Goal: Information Seeking & Learning: Learn about a topic

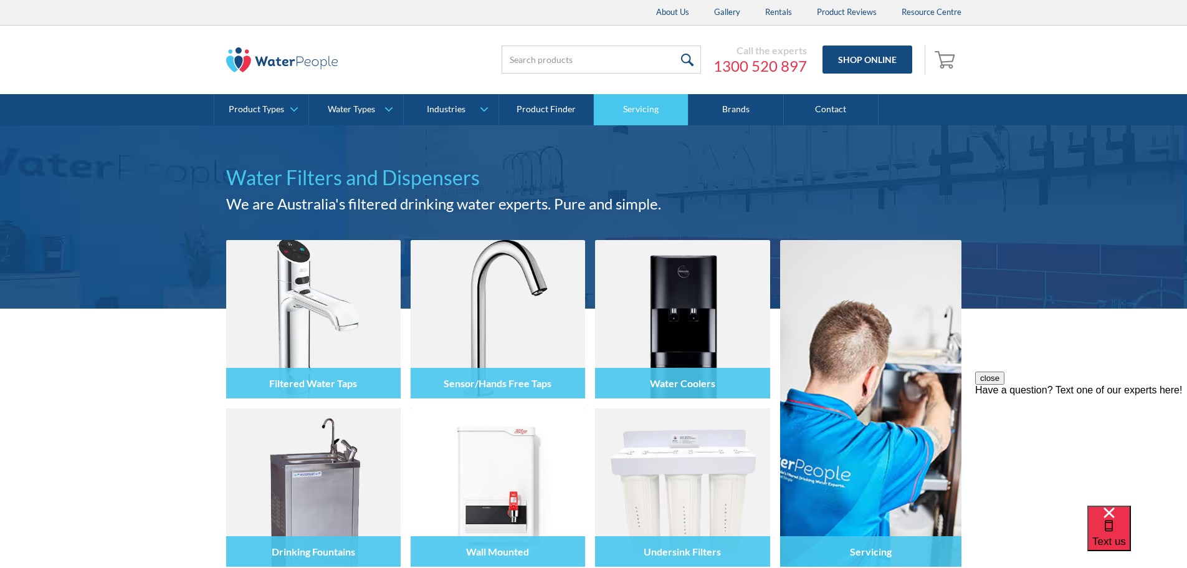
click at [630, 109] on link "Servicing" at bounding box center [641, 109] width 95 height 31
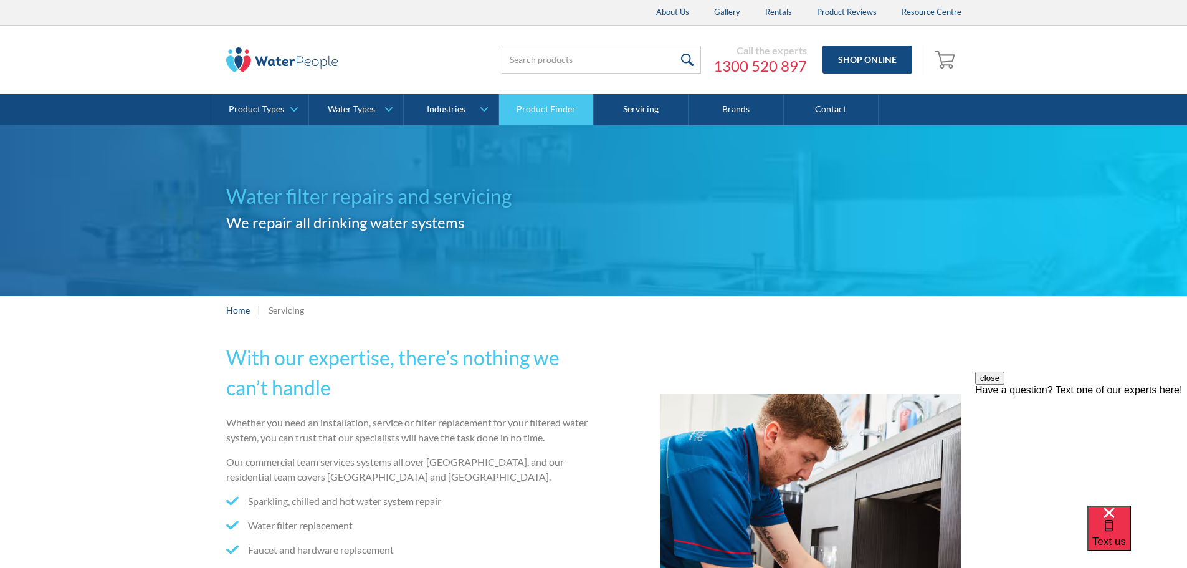
click at [533, 113] on link "Product Finder" at bounding box center [546, 109] width 95 height 31
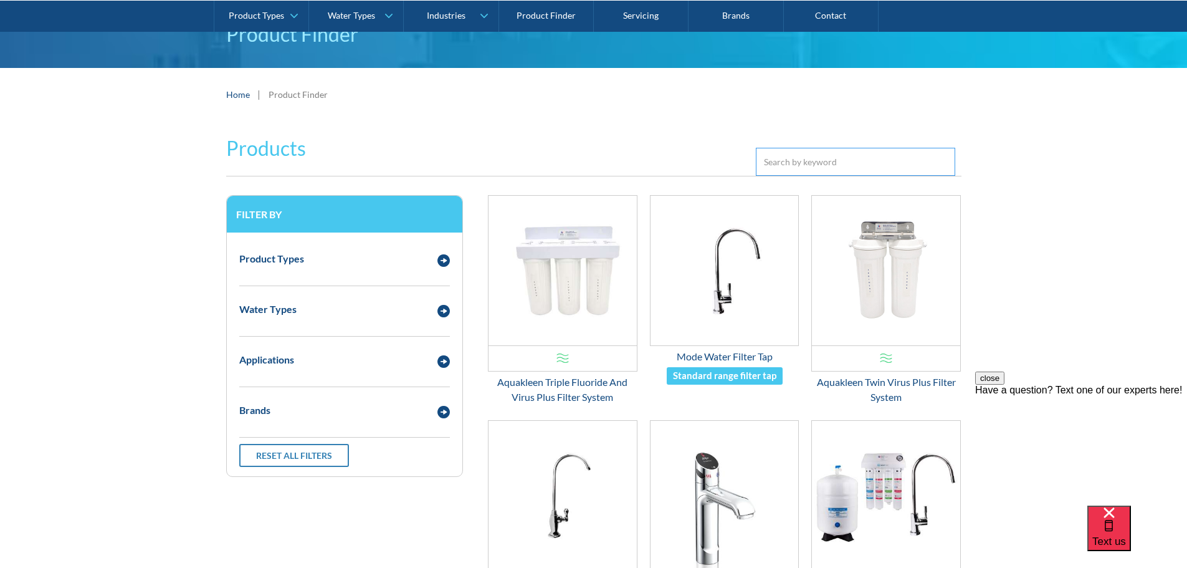
click at [776, 166] on input "Email Form 3" at bounding box center [855, 162] width 199 height 28
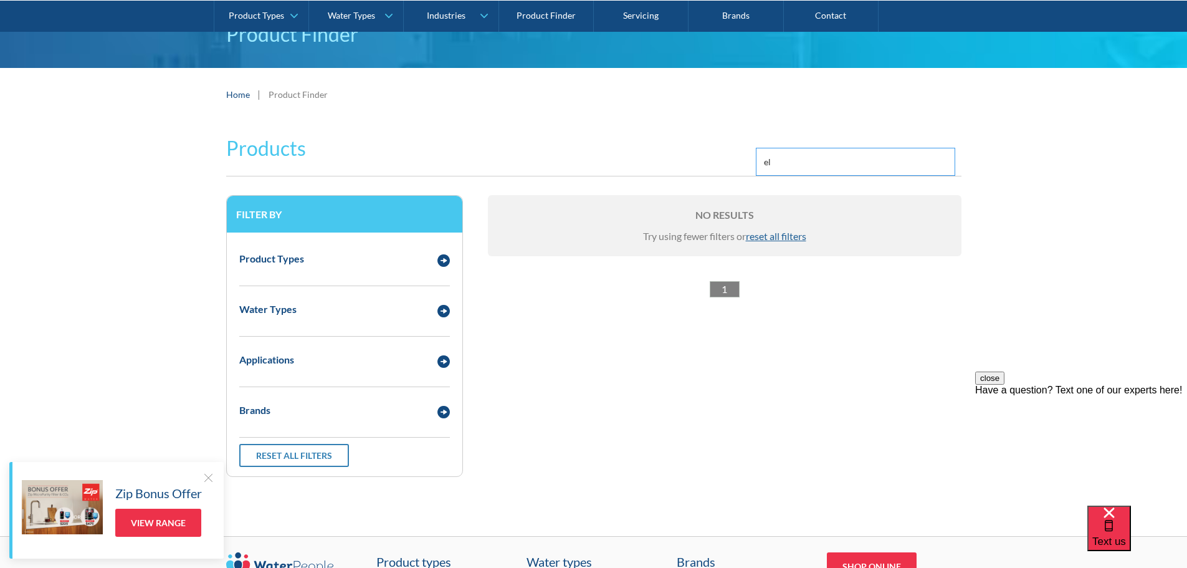
type input "e"
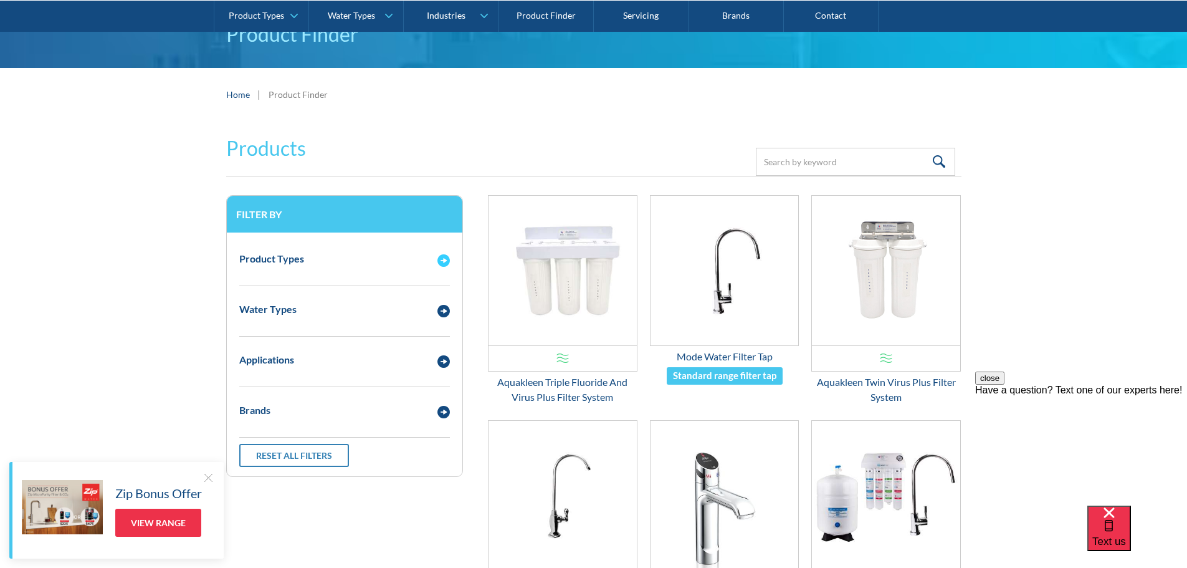
click at [323, 261] on div "Product Types" at bounding box center [332, 259] width 198 height 16
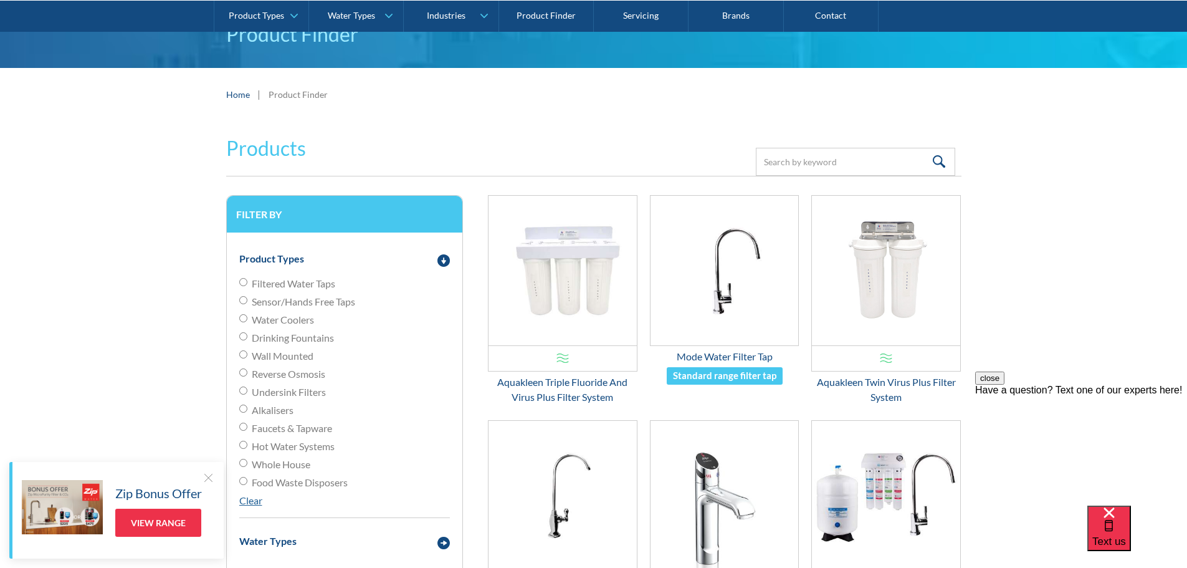
click at [242, 337] on input "Drinking Fountains" at bounding box center [243, 336] width 8 height 8
radio input "true"
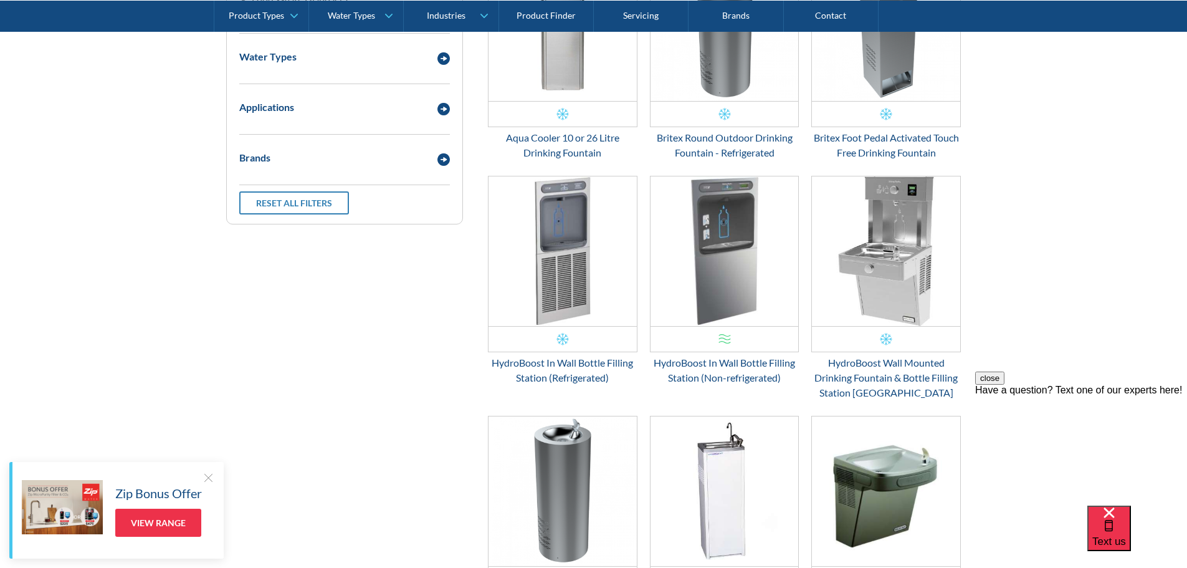
scroll to position [623, 0]
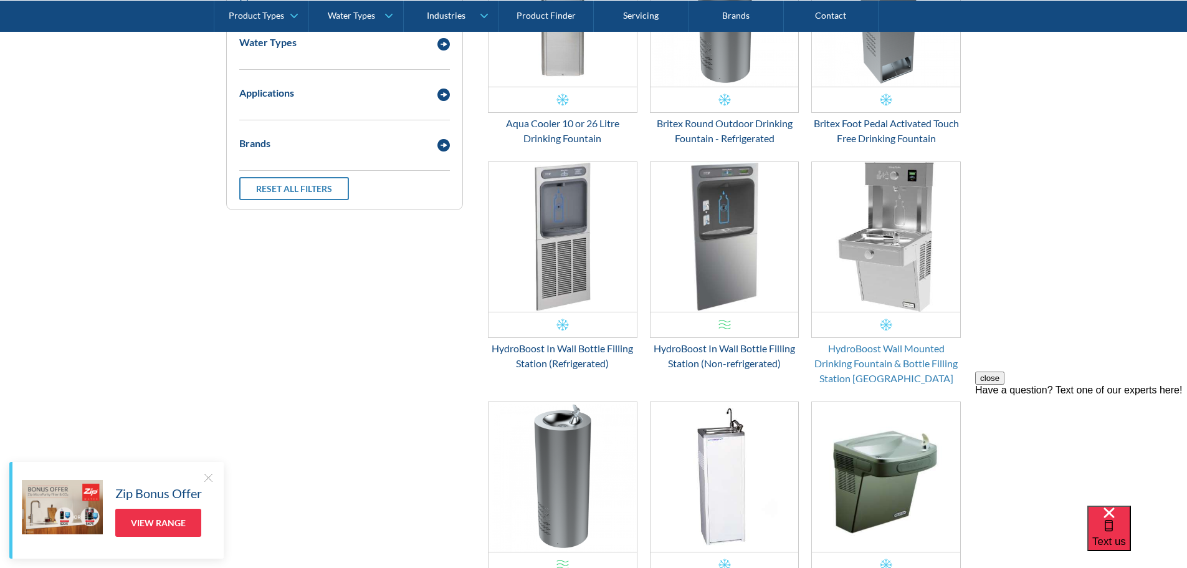
click at [861, 368] on div "HydroBoost Wall Mounted Drinking Fountain & Bottle Filling Station Vandal Resis…" at bounding box center [886, 363] width 150 height 45
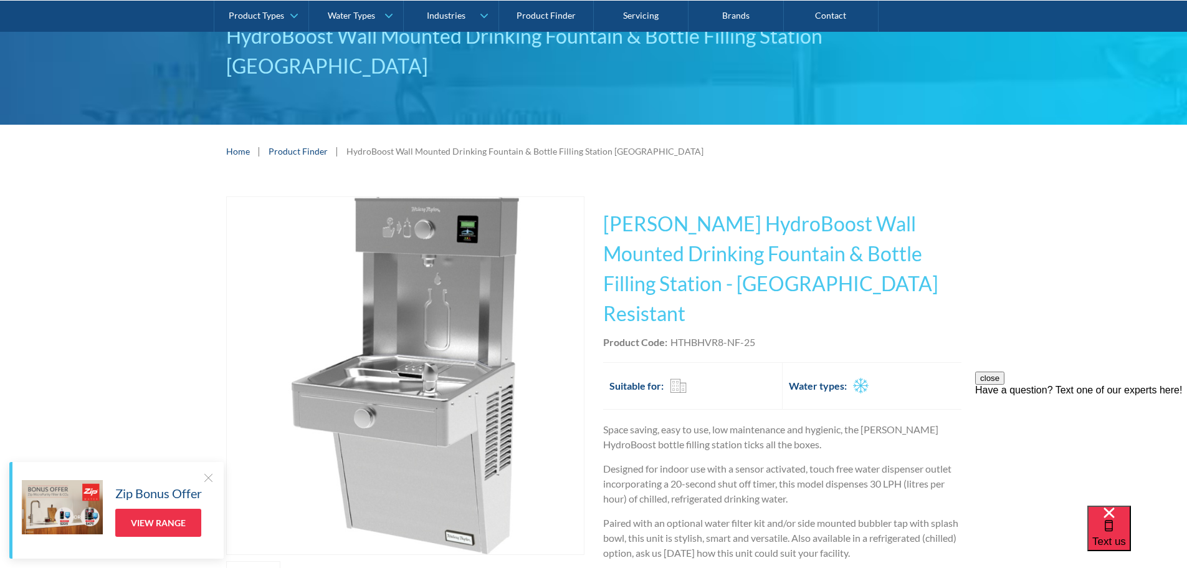
scroll to position [83, 0]
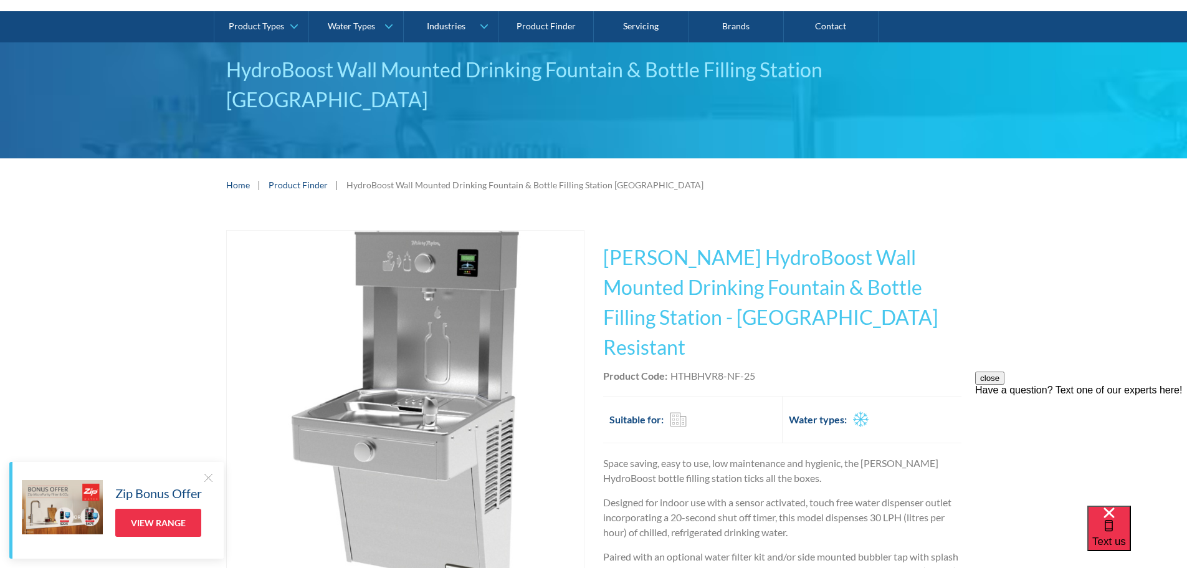
click at [282, 187] on link "Product Finder" at bounding box center [298, 184] width 59 height 13
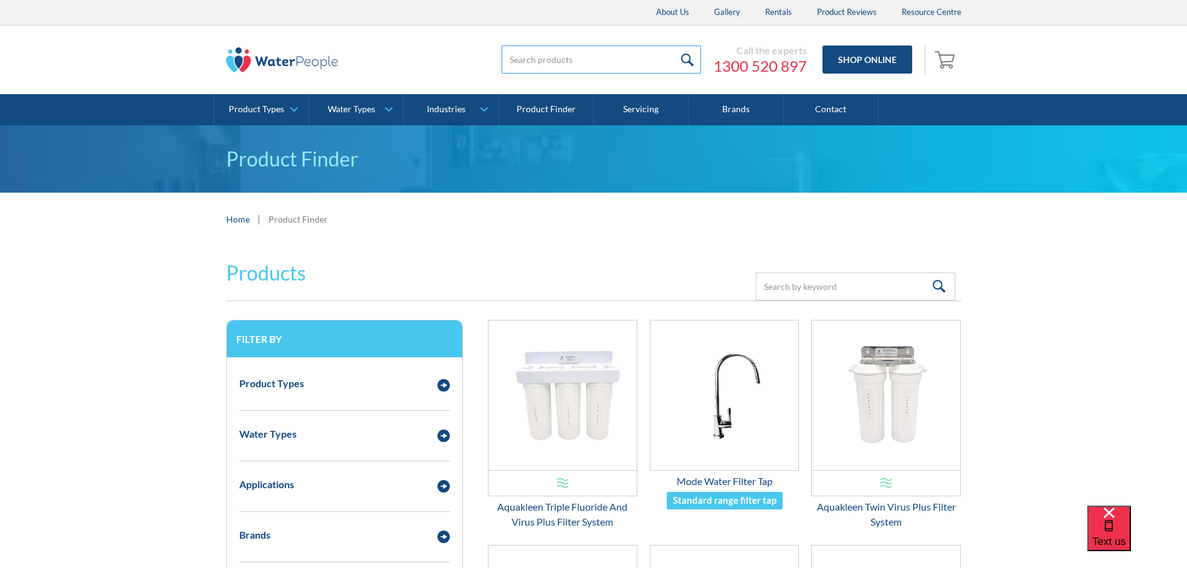
click at [539, 64] on input "search" at bounding box center [601, 59] width 199 height 28
paste input "Elkay EZH20 Drinking Fountain"
type input "Elkay EZH20 Drinking Fountain"
click at [674, 45] on input "submit" at bounding box center [687, 59] width 27 height 28
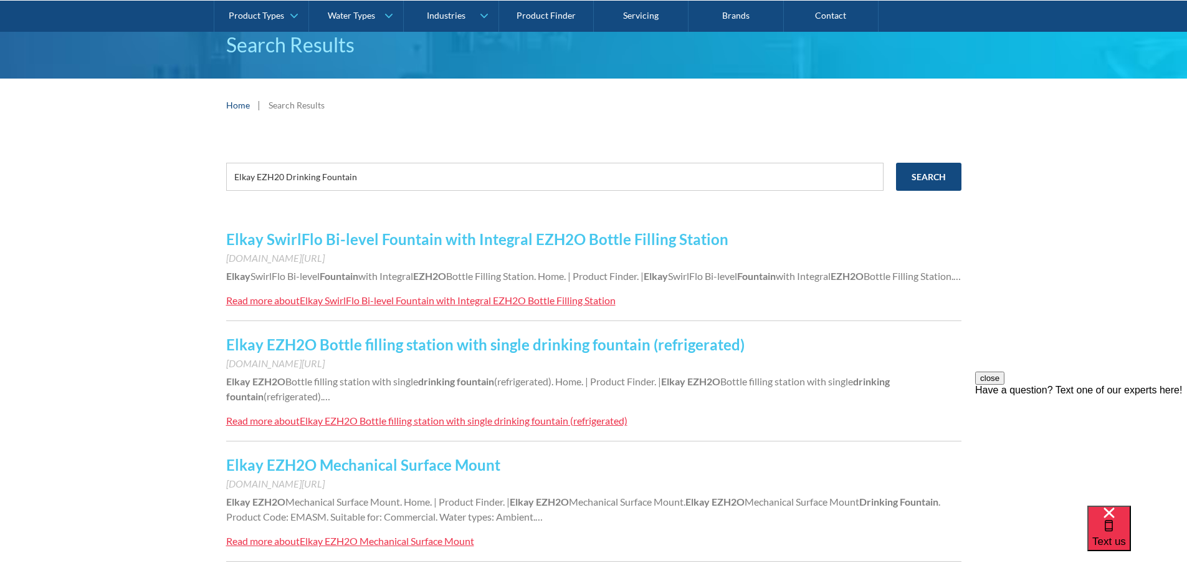
scroll to position [166, 0]
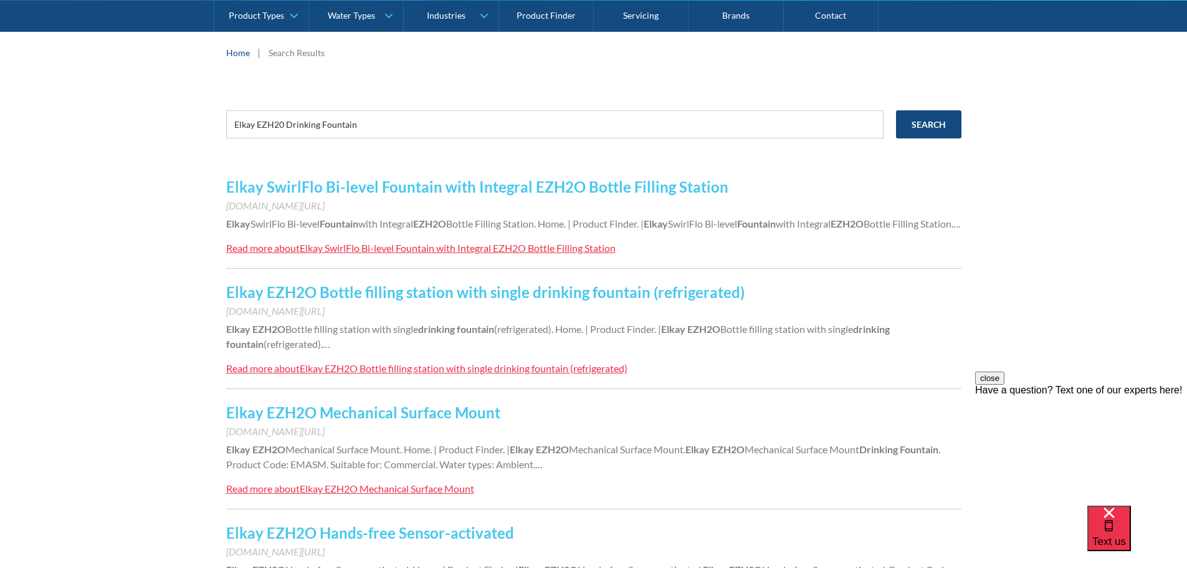
click at [360, 374] on div "Elkay EZH2O Bottle filling station with single drinking fountain (refrigerated)" at bounding box center [464, 368] width 328 height 12
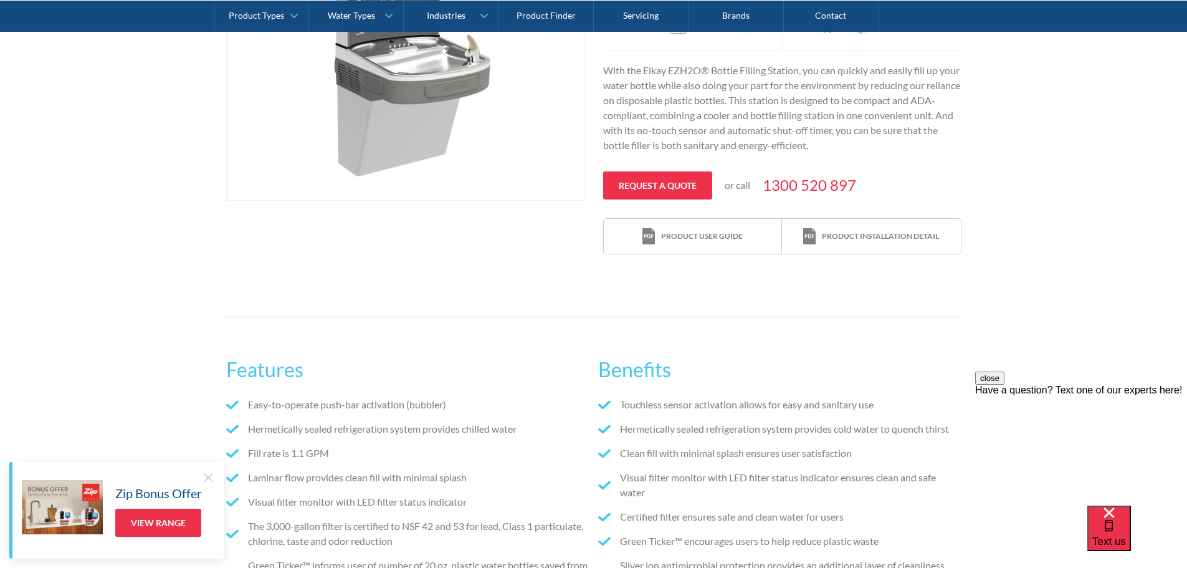
scroll to position [383, 0]
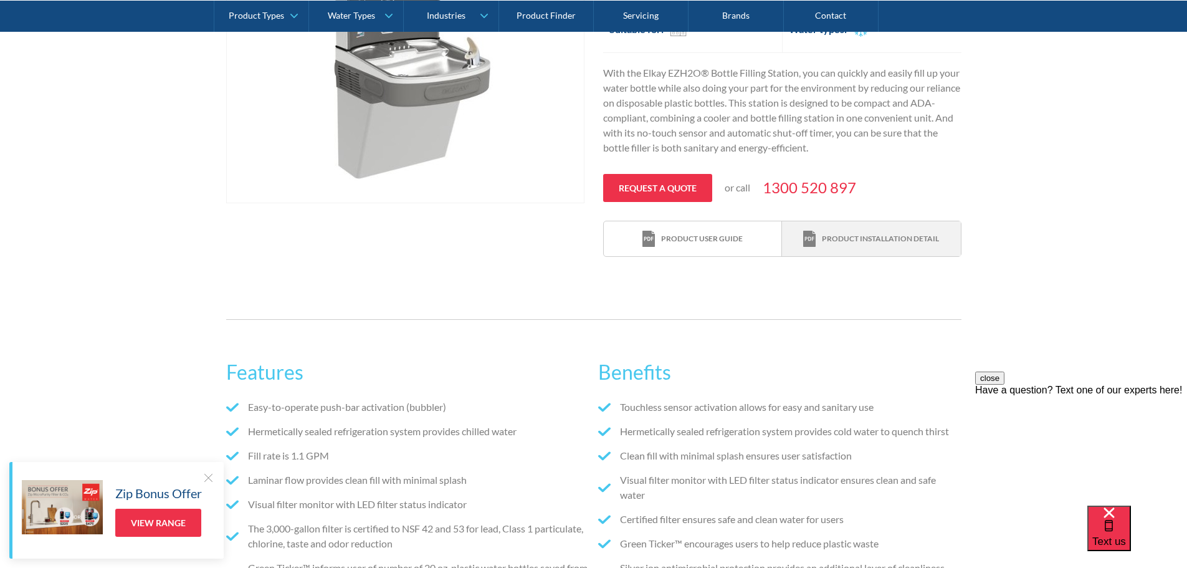
click at [834, 237] on div "Product installation detail" at bounding box center [880, 238] width 117 height 11
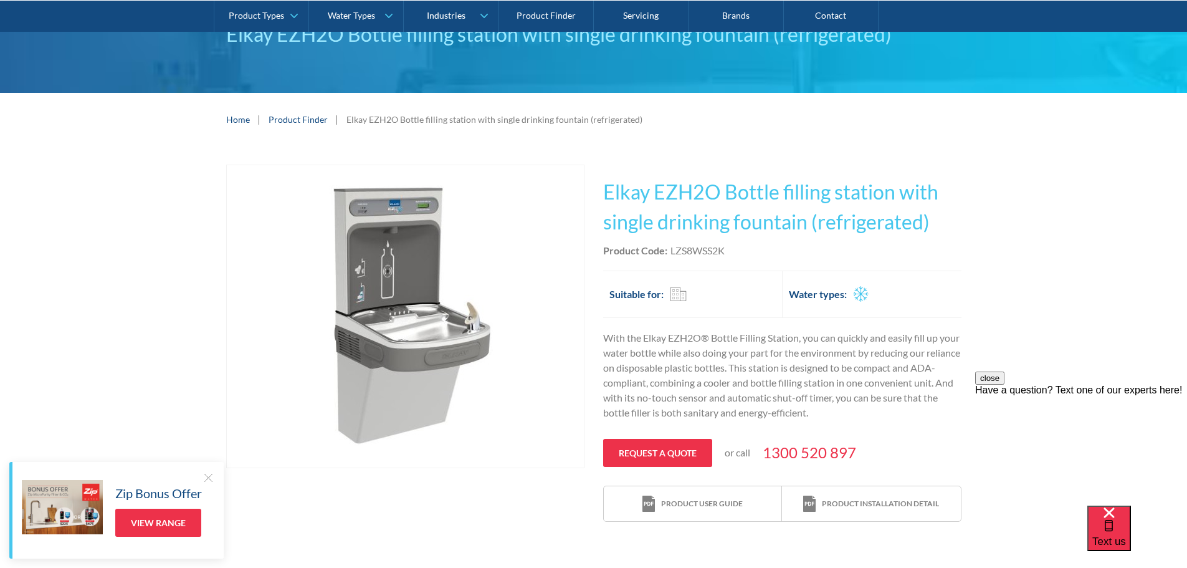
scroll to position [0, 0]
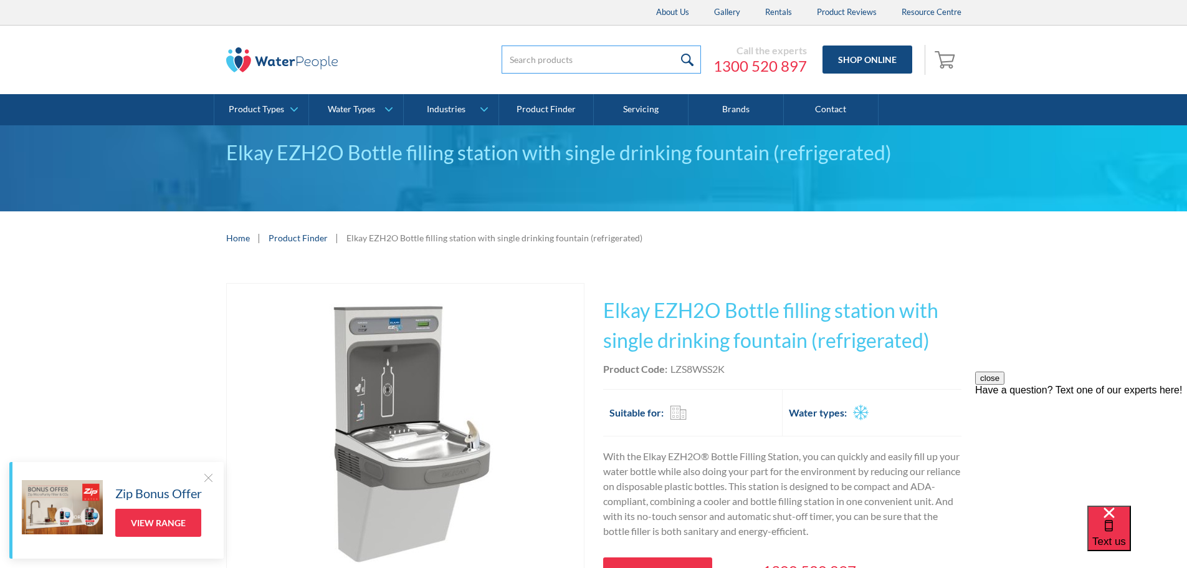
click at [588, 62] on input "search" at bounding box center [601, 59] width 199 height 28
paste input "51300C"
type input "51300C"
click at [674, 45] on input "submit" at bounding box center [687, 59] width 27 height 28
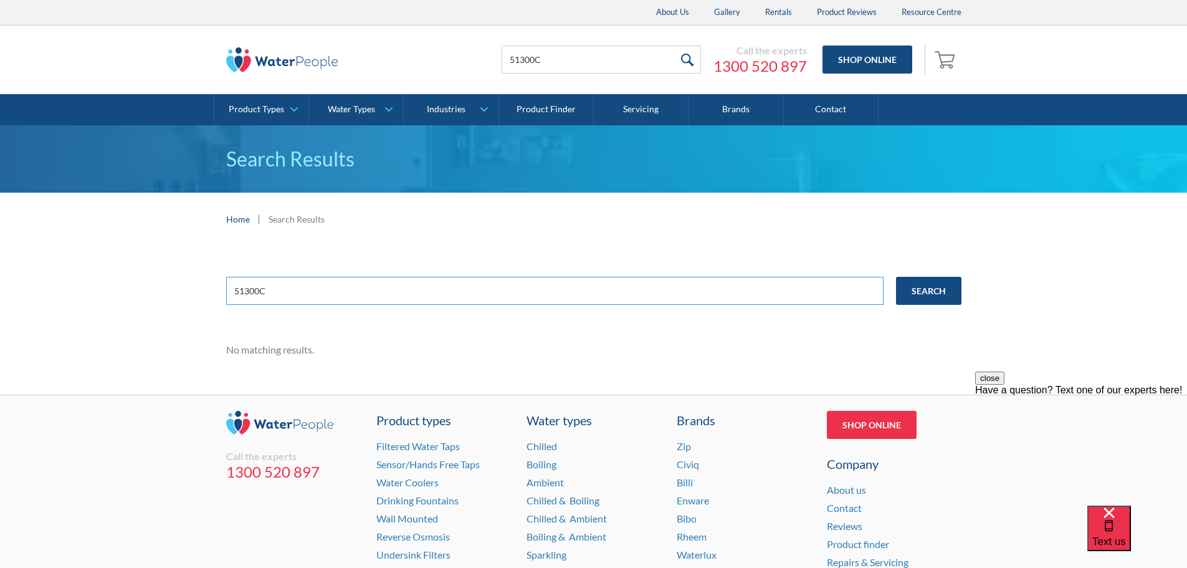
drag, startPoint x: 297, startPoint y: 290, endPoint x: 198, endPoint y: 290, distance: 98.5
click at [198, 290] on div "51300C Search No matching results." at bounding box center [593, 320] width 1187 height 149
type input "water filter"
click at [933, 285] on input "Search" at bounding box center [928, 291] width 65 height 28
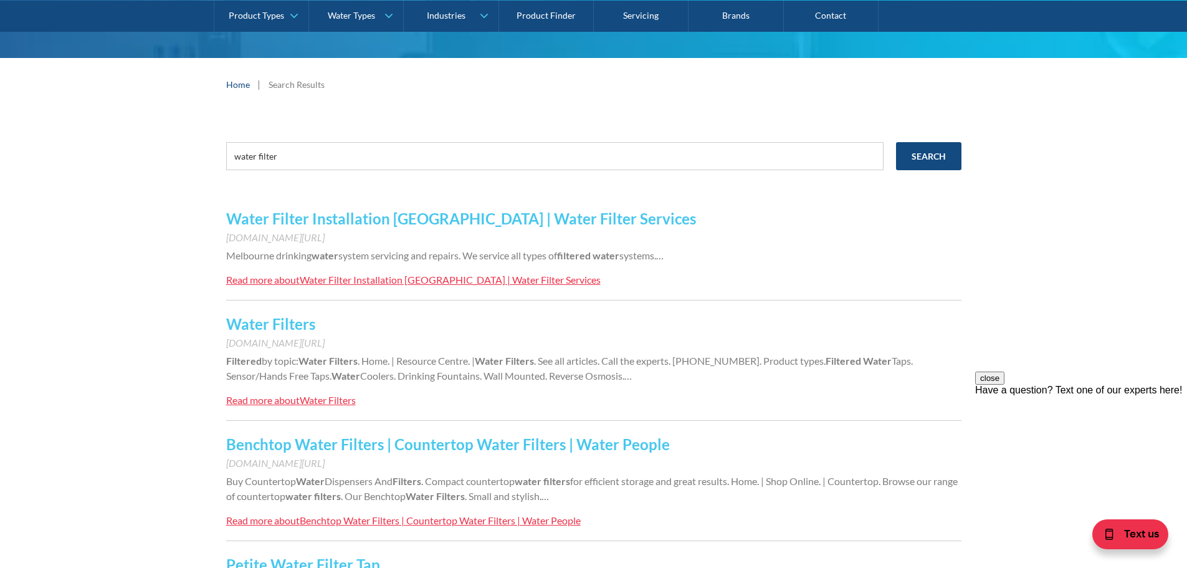
scroll to position [83, 0]
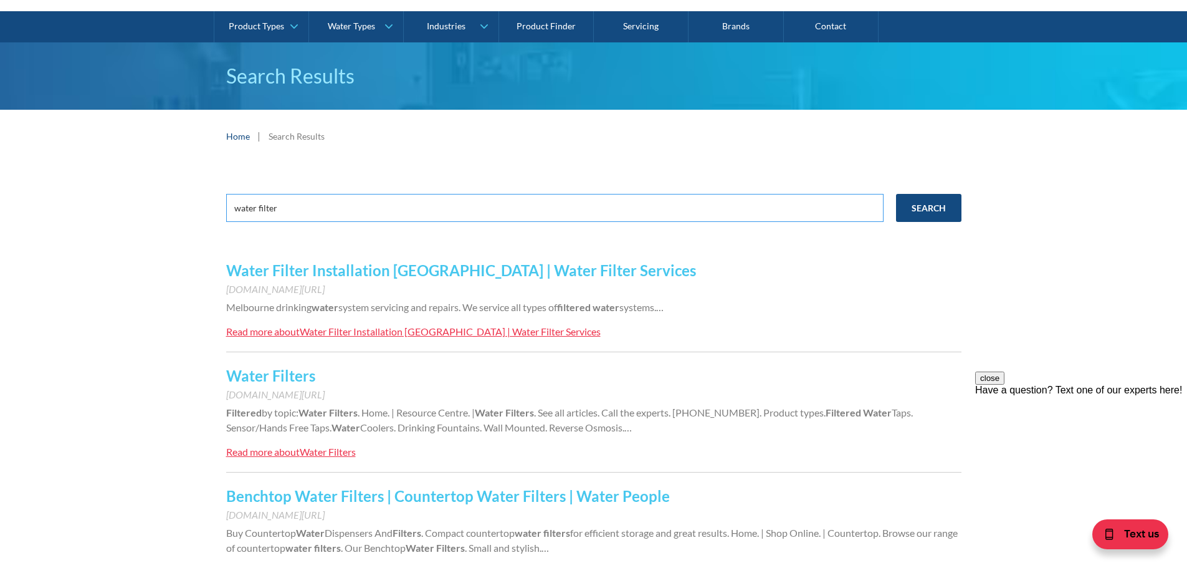
click at [234, 206] on input "water filter" at bounding box center [554, 208] width 657 height 28
type input "elkay water filter"
click at [896, 194] on input "Search" at bounding box center [928, 208] width 65 height 28
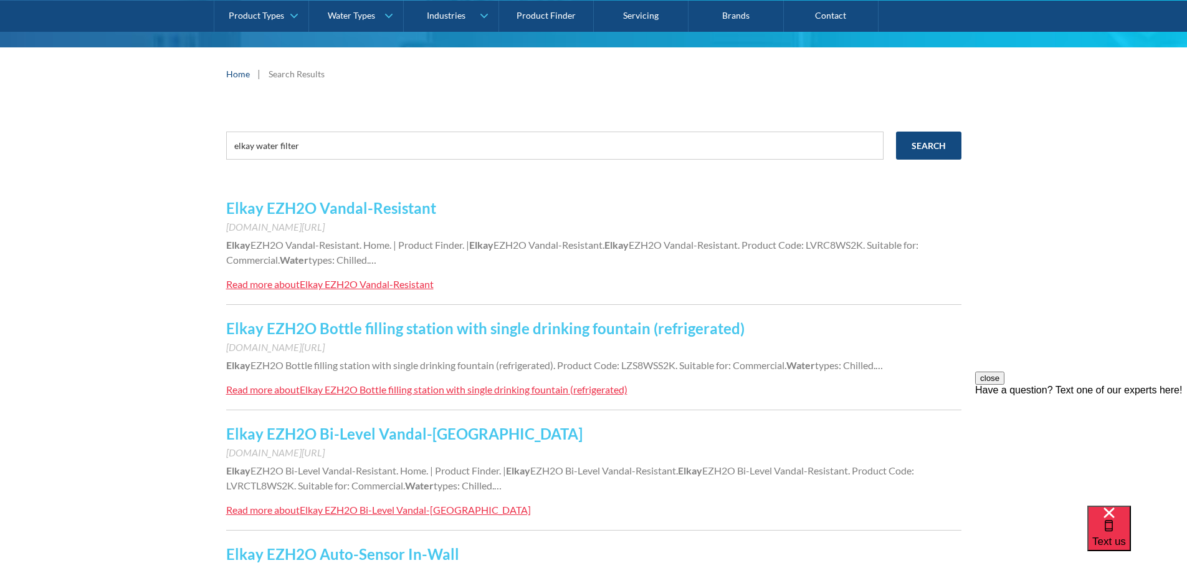
scroll to position [166, 0]
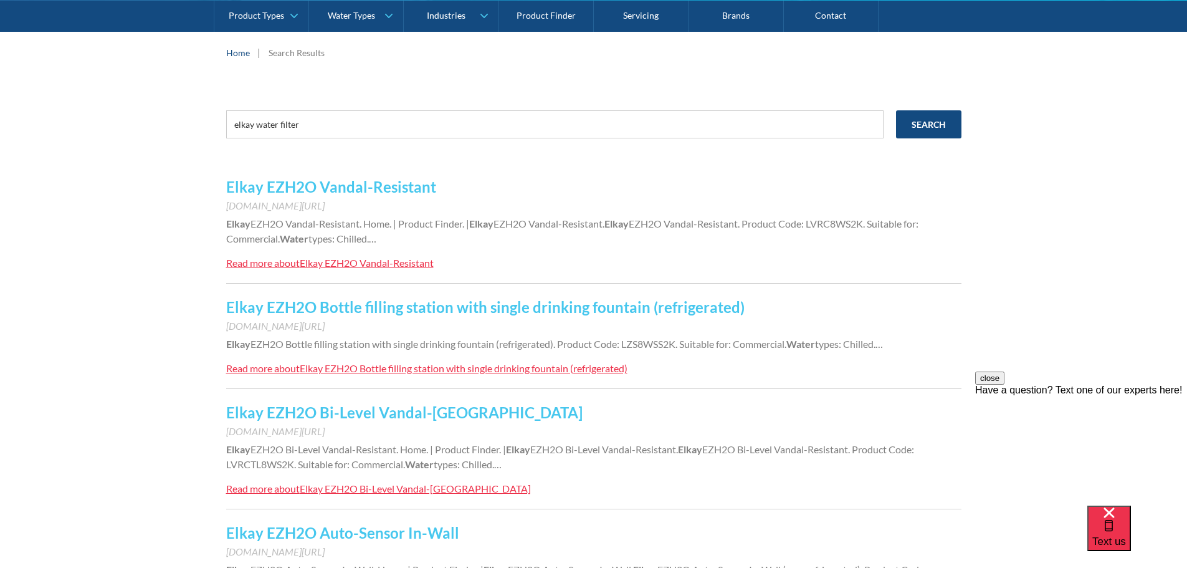
click at [406, 369] on div "Elkay EZH2O Bottle filling station with single drinking fountain (refrigerated)" at bounding box center [464, 368] width 328 height 12
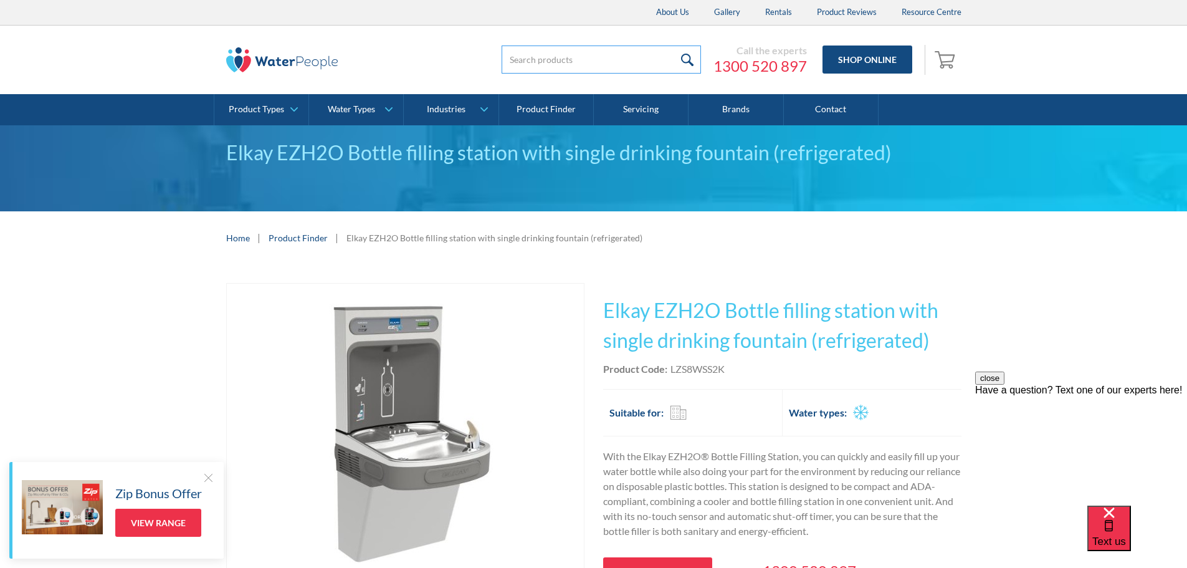
click at [551, 60] on input "search" at bounding box center [601, 59] width 199 height 28
type input "watersentry"
click at [674, 45] on input "submit" at bounding box center [687, 59] width 27 height 28
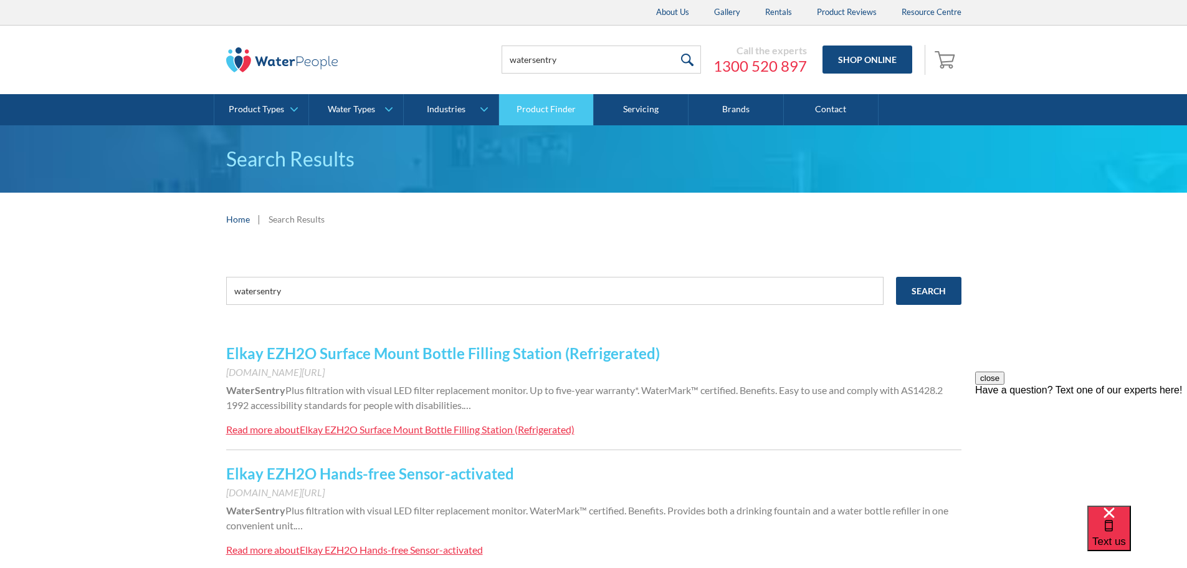
click at [532, 107] on link "Product Finder" at bounding box center [546, 109] width 95 height 31
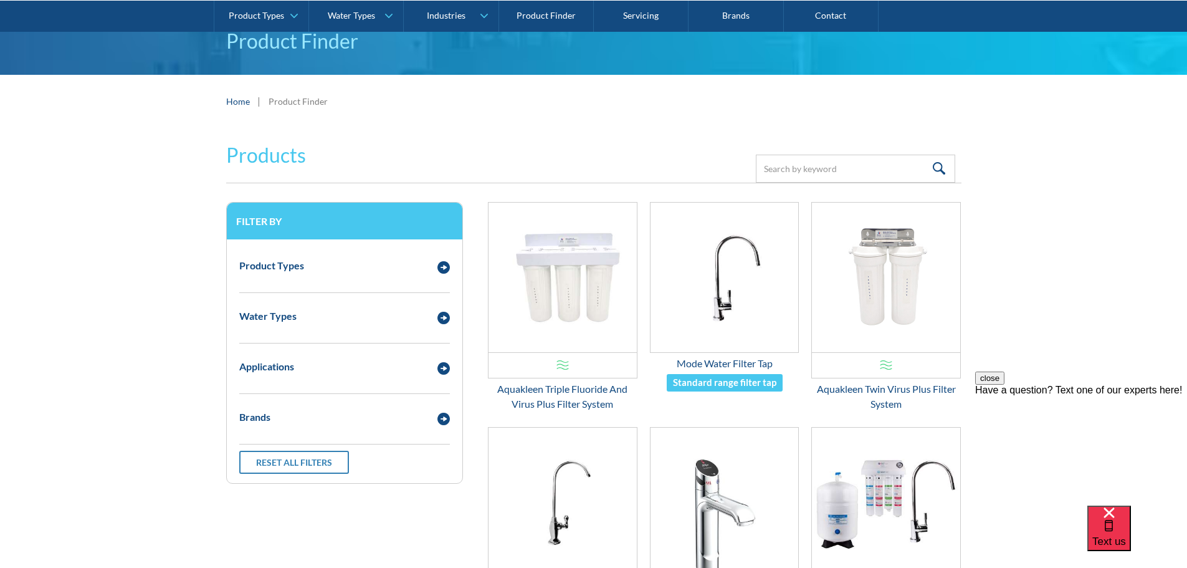
scroll to position [249, 0]
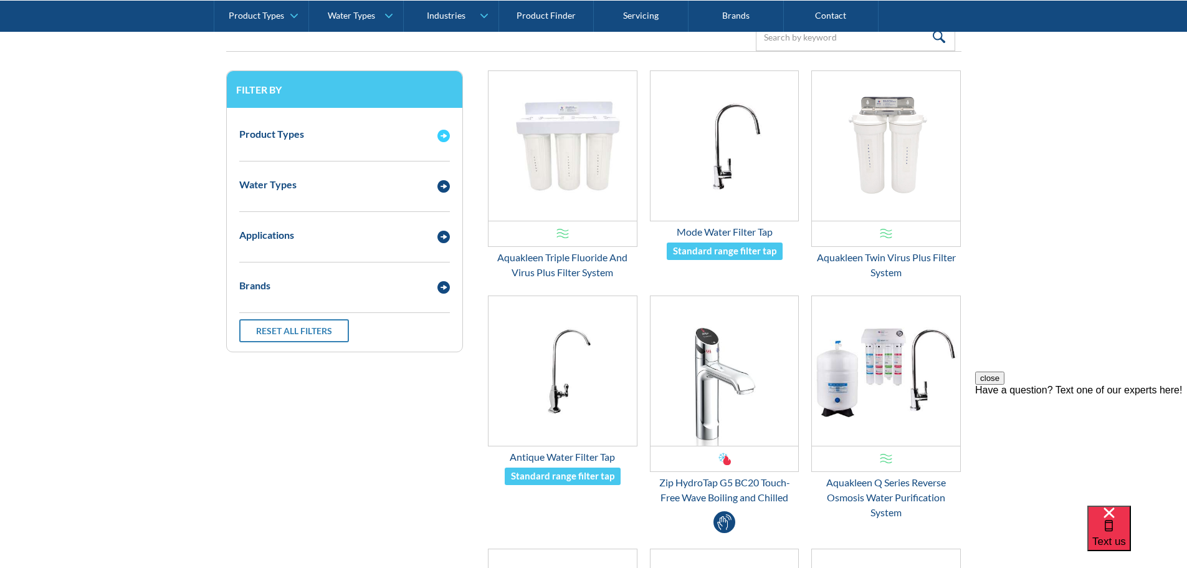
click at [446, 138] on img "Email Form 3" at bounding box center [443, 136] width 12 height 12
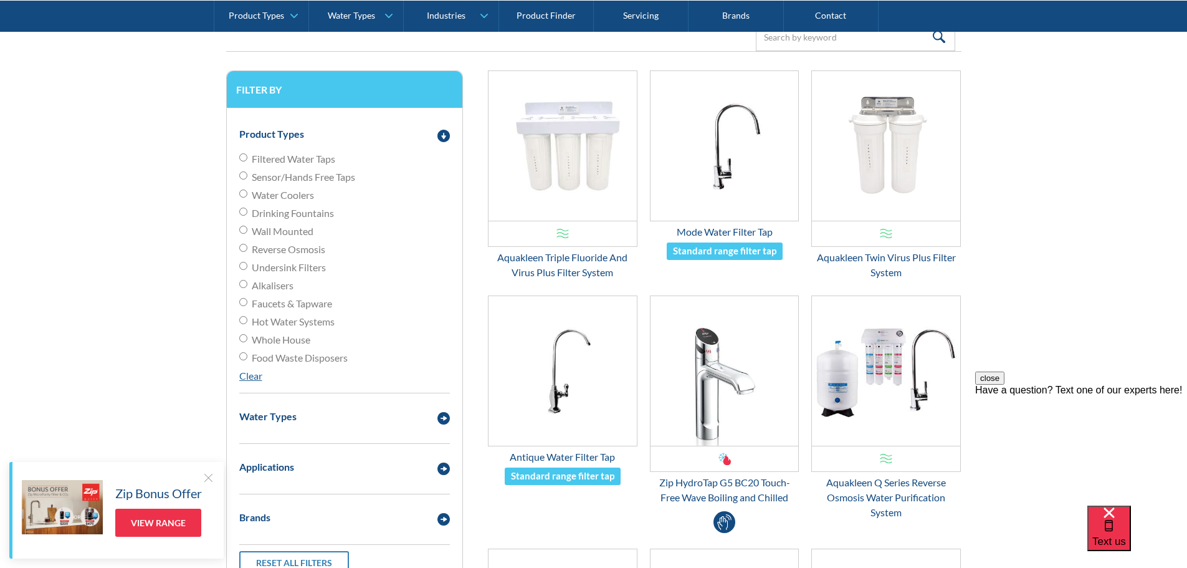
click at [441, 137] on img "Email Form 3" at bounding box center [443, 136] width 12 height 12
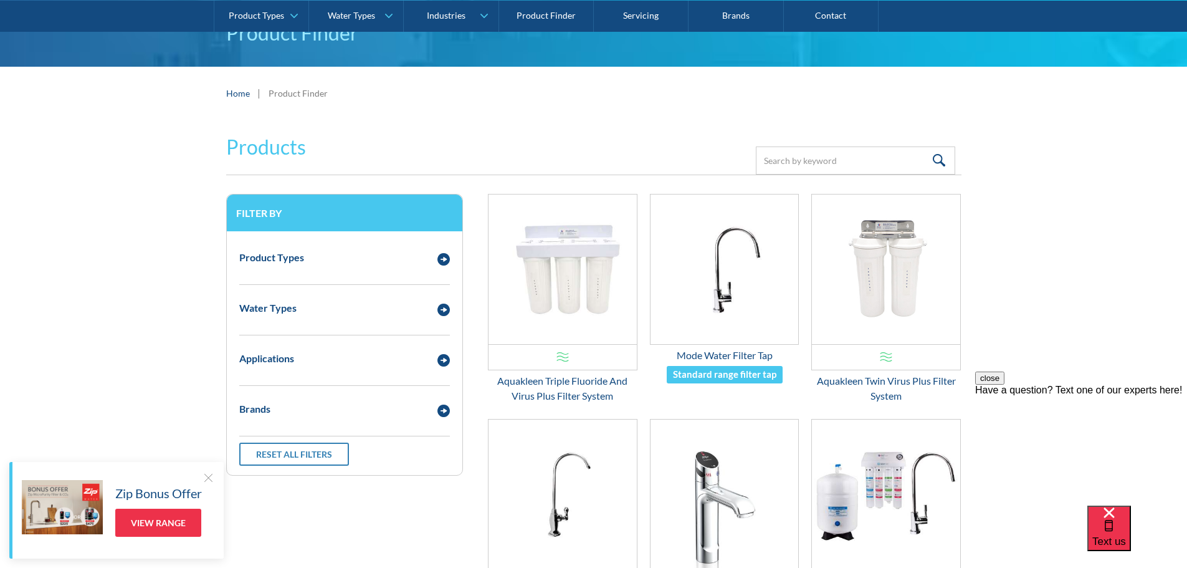
scroll to position [125, 0]
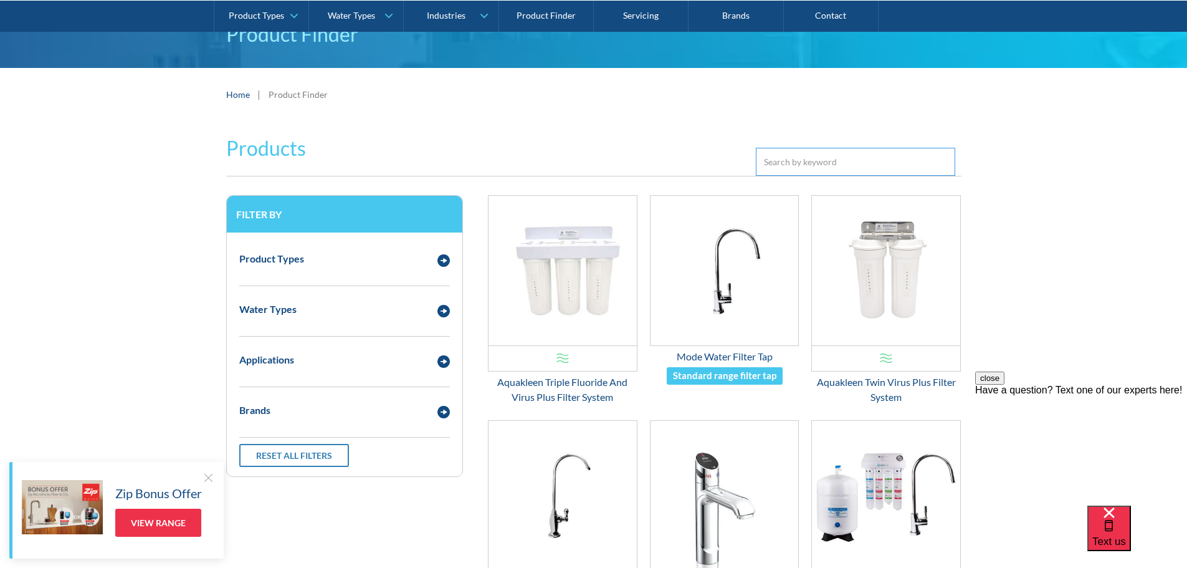
click at [797, 163] on input "Email Form 3" at bounding box center [855, 162] width 199 height 28
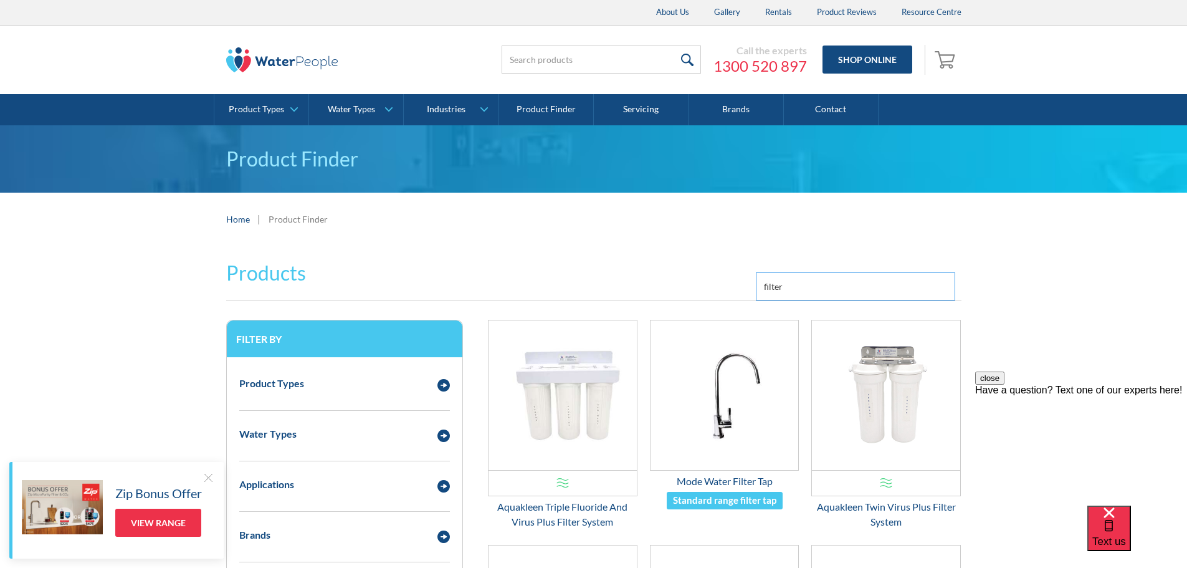
click at [762, 285] on input "filter" at bounding box center [855, 286] width 199 height 28
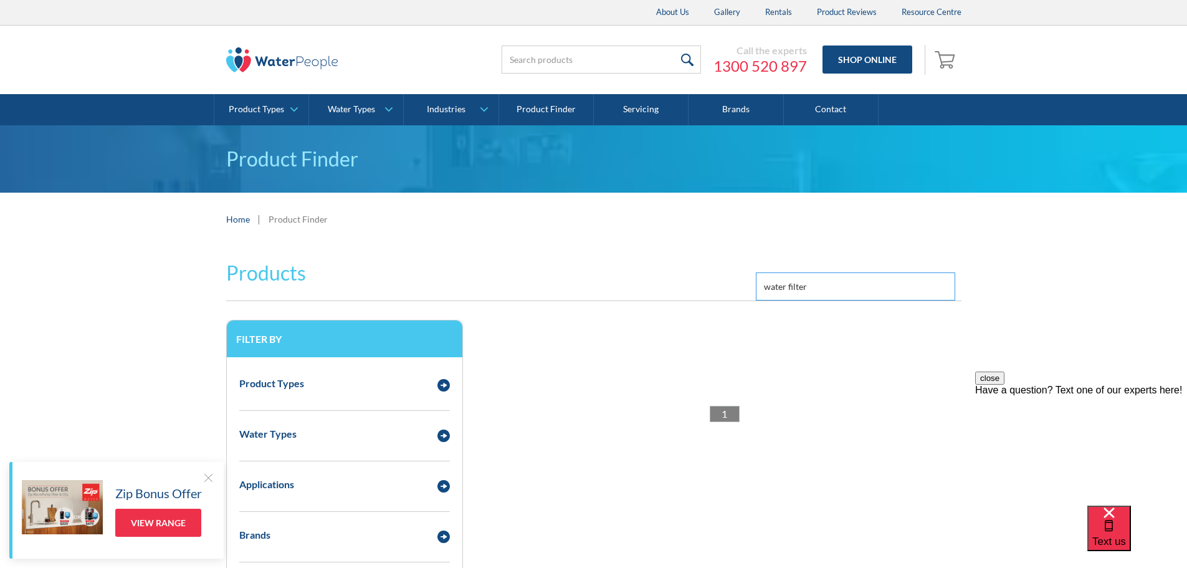
type input "water filter"
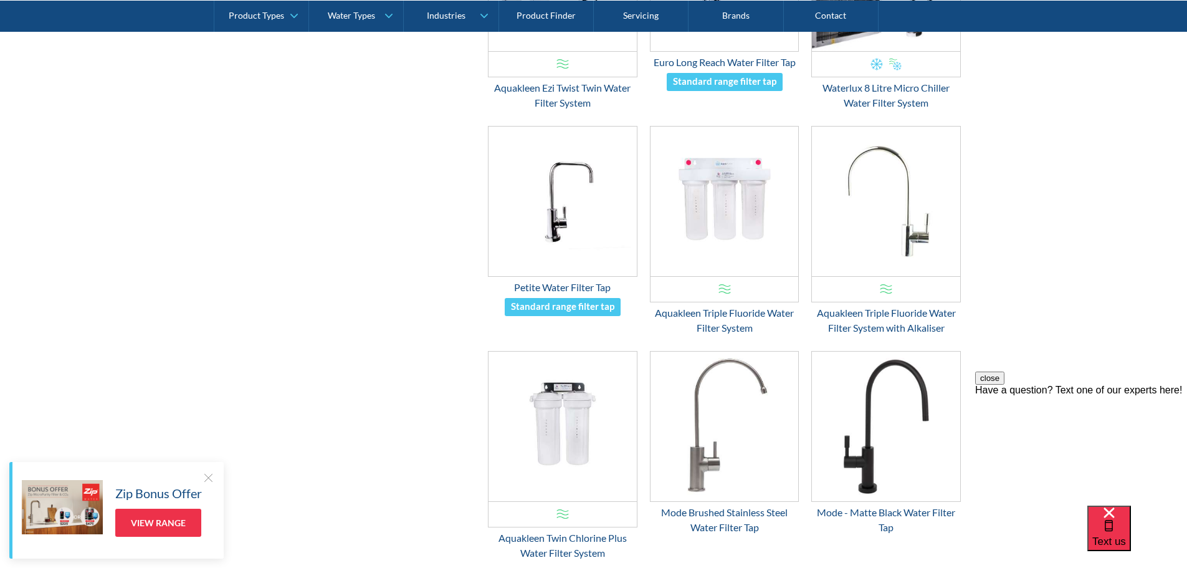
scroll to position [623, 0]
click at [556, 421] on img "Email Form 3" at bounding box center [563, 427] width 148 height 150
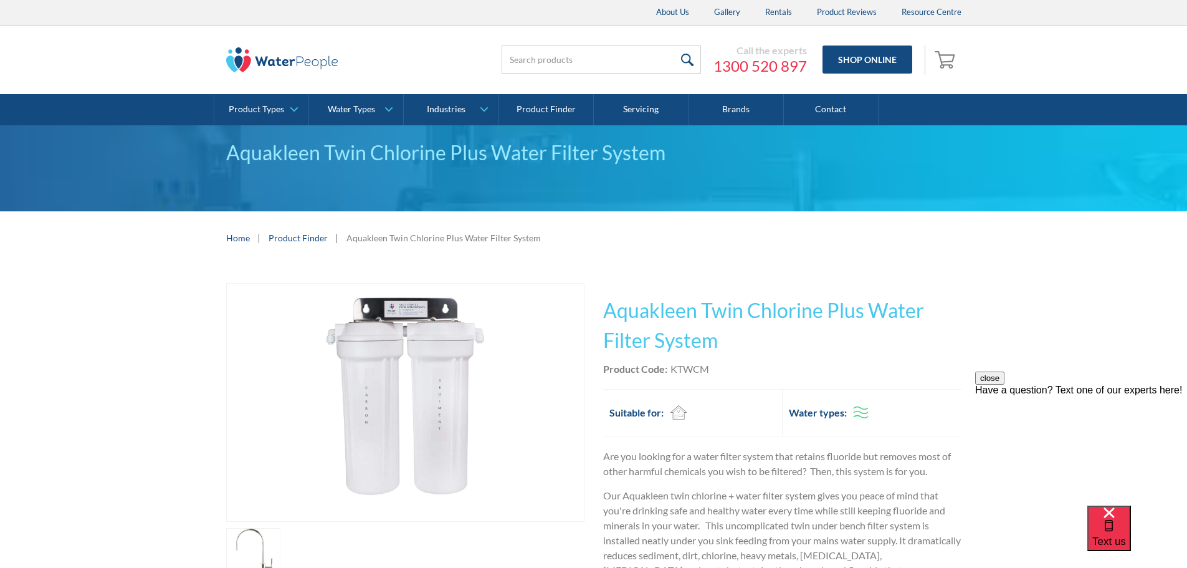
click at [236, 239] on link "Home" at bounding box center [238, 237] width 24 height 13
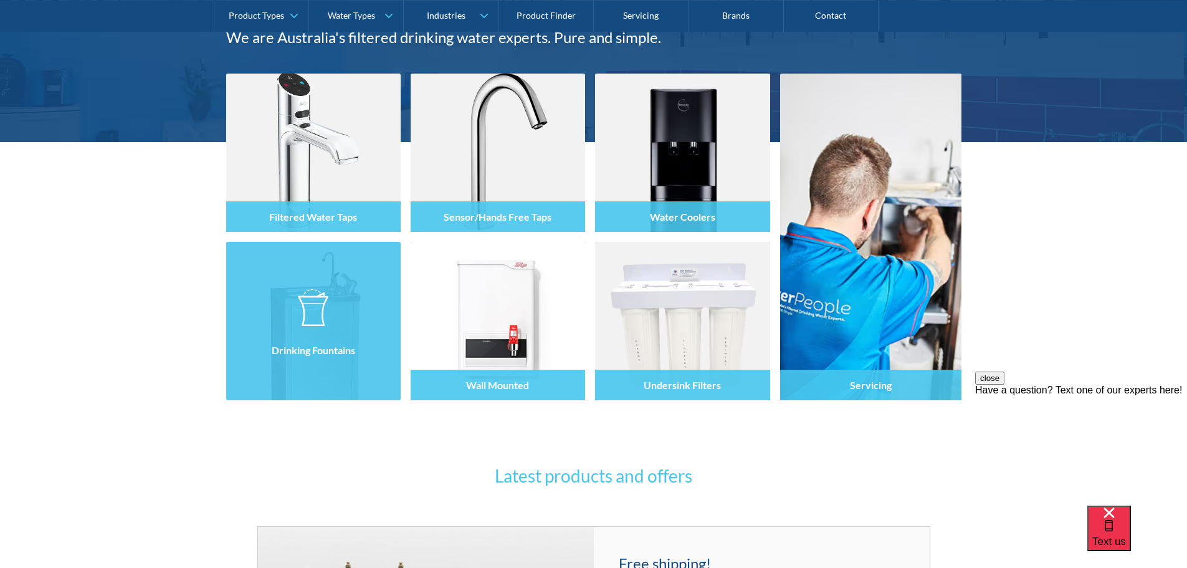
click at [327, 360] on div "Drinking Fountains" at bounding box center [313, 350] width 174 height 31
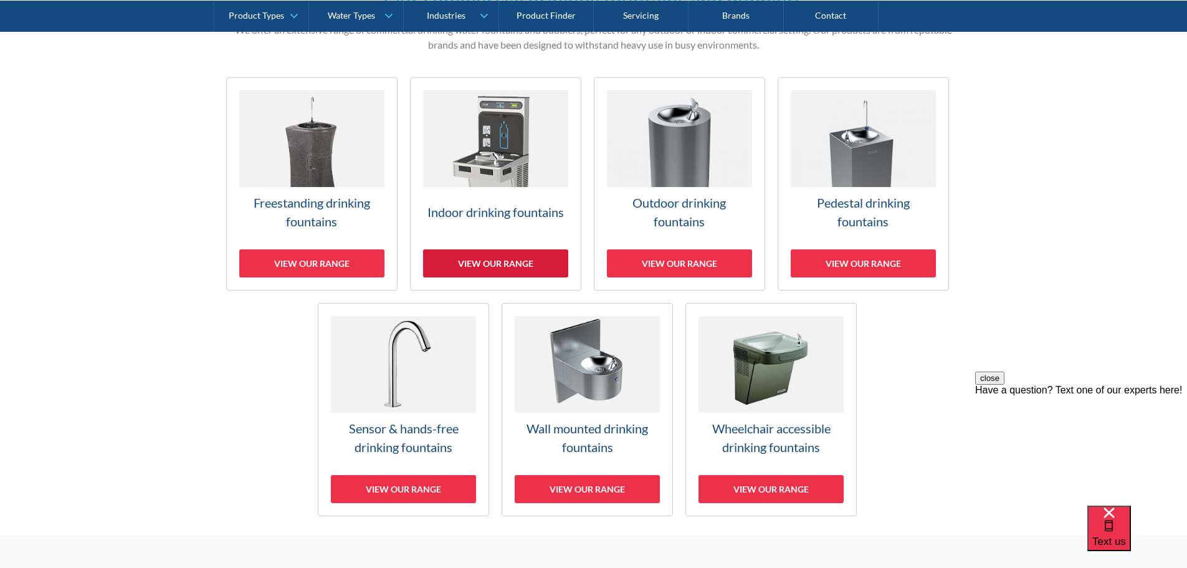
click at [470, 261] on div "View our range" at bounding box center [495, 263] width 145 height 28
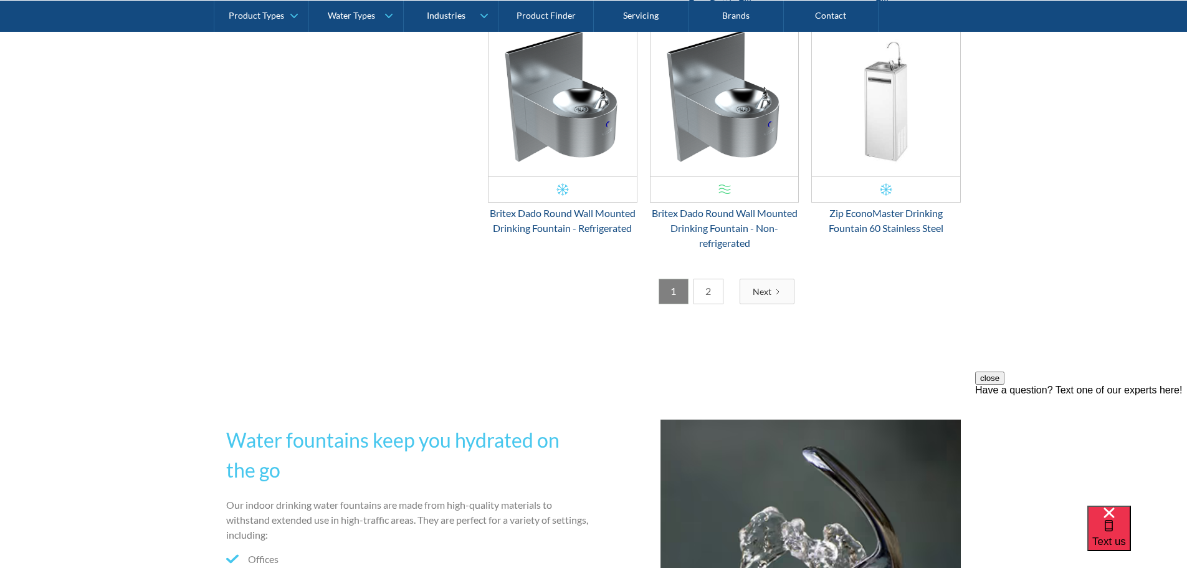
scroll to position [2206, 0]
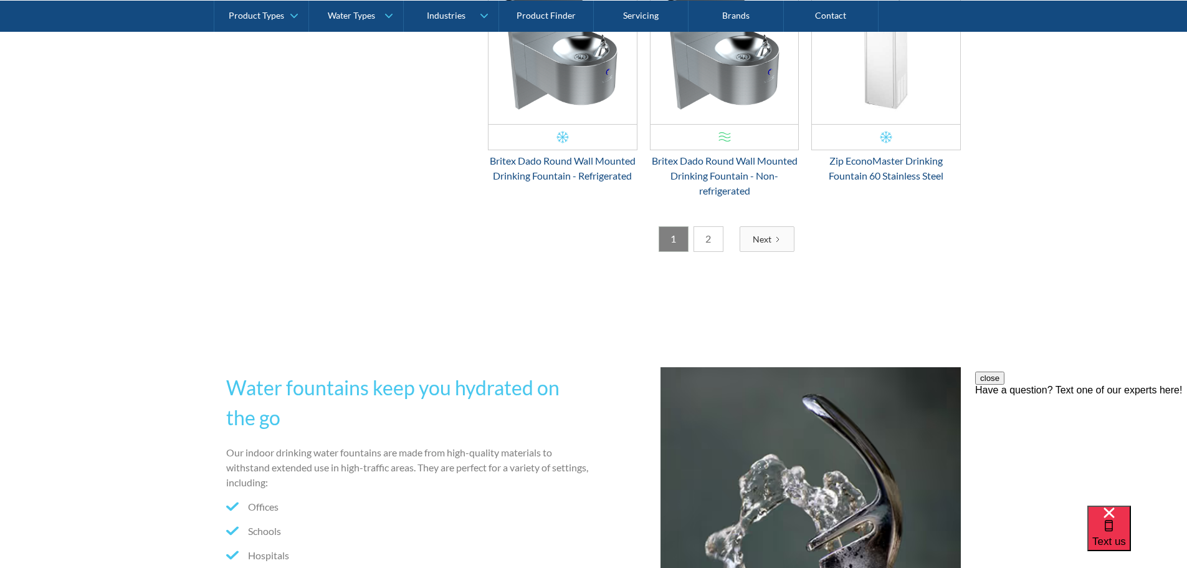
click at [713, 240] on link "2" at bounding box center [709, 239] width 30 height 26
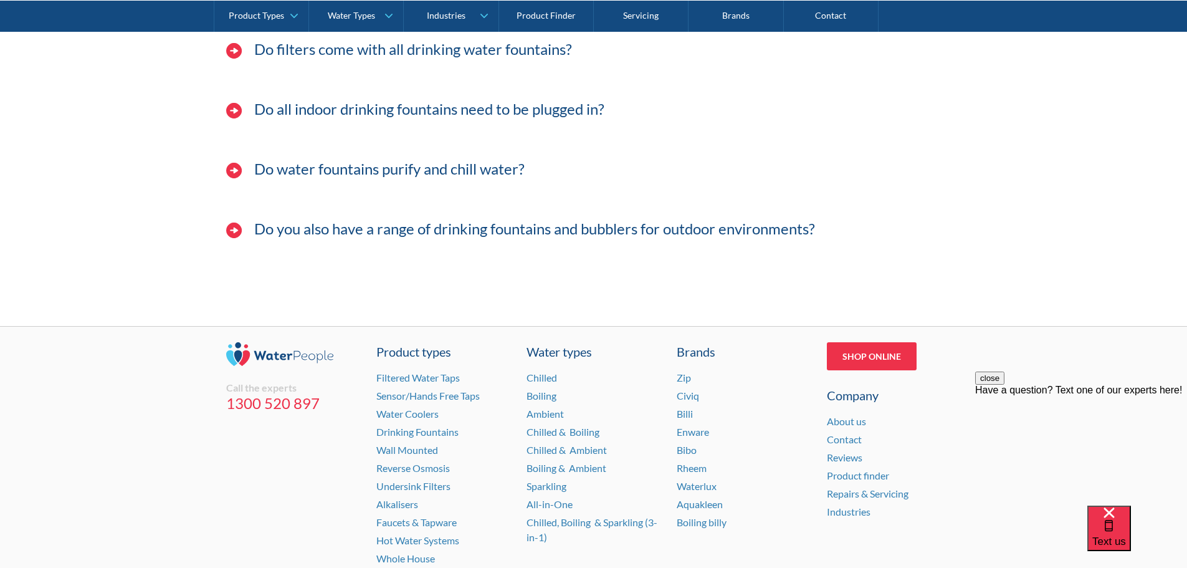
scroll to position [4426, 0]
